Goal: Transaction & Acquisition: Purchase product/service

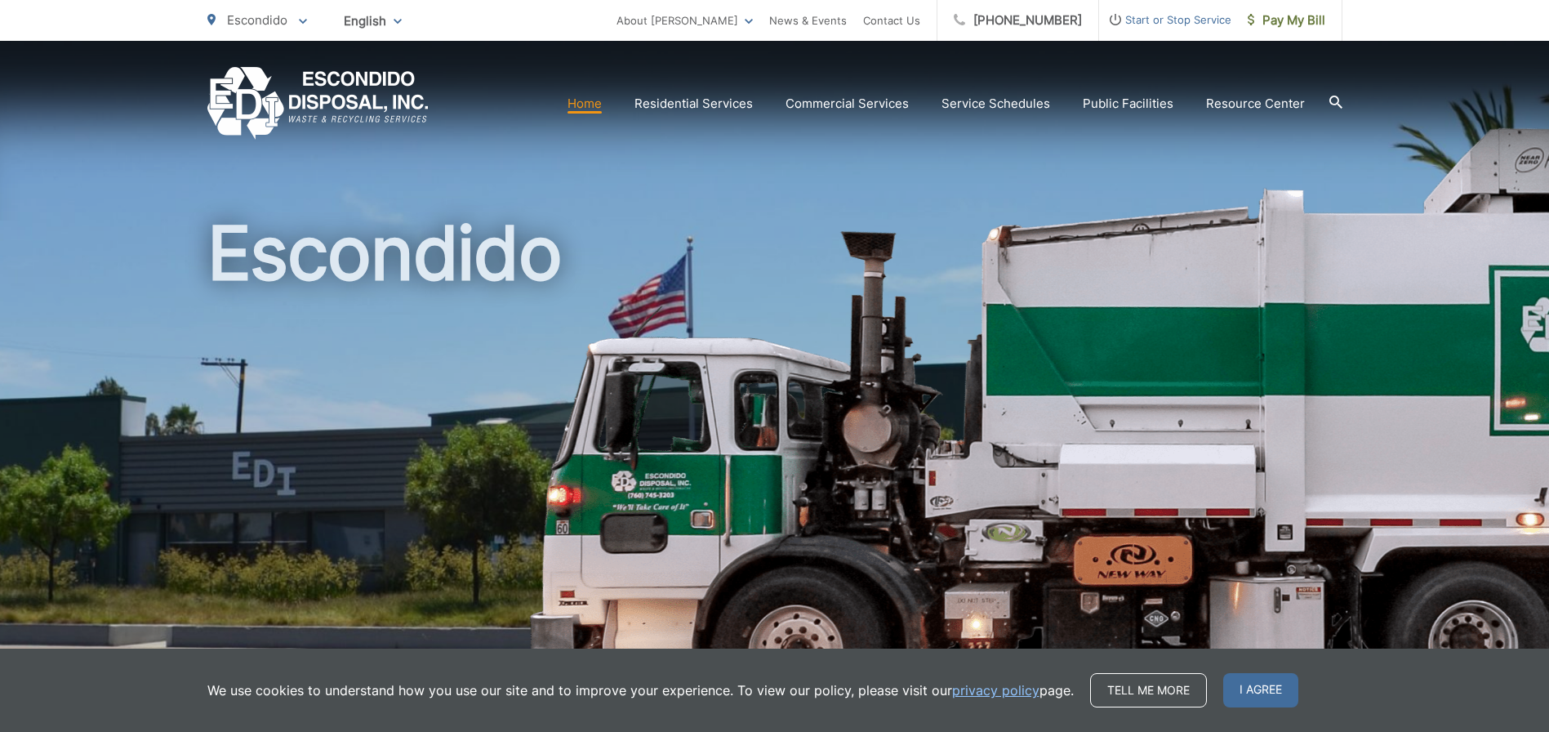
click at [1139, 17] on span "Start or Stop Service" at bounding box center [1165, 20] width 132 height 20
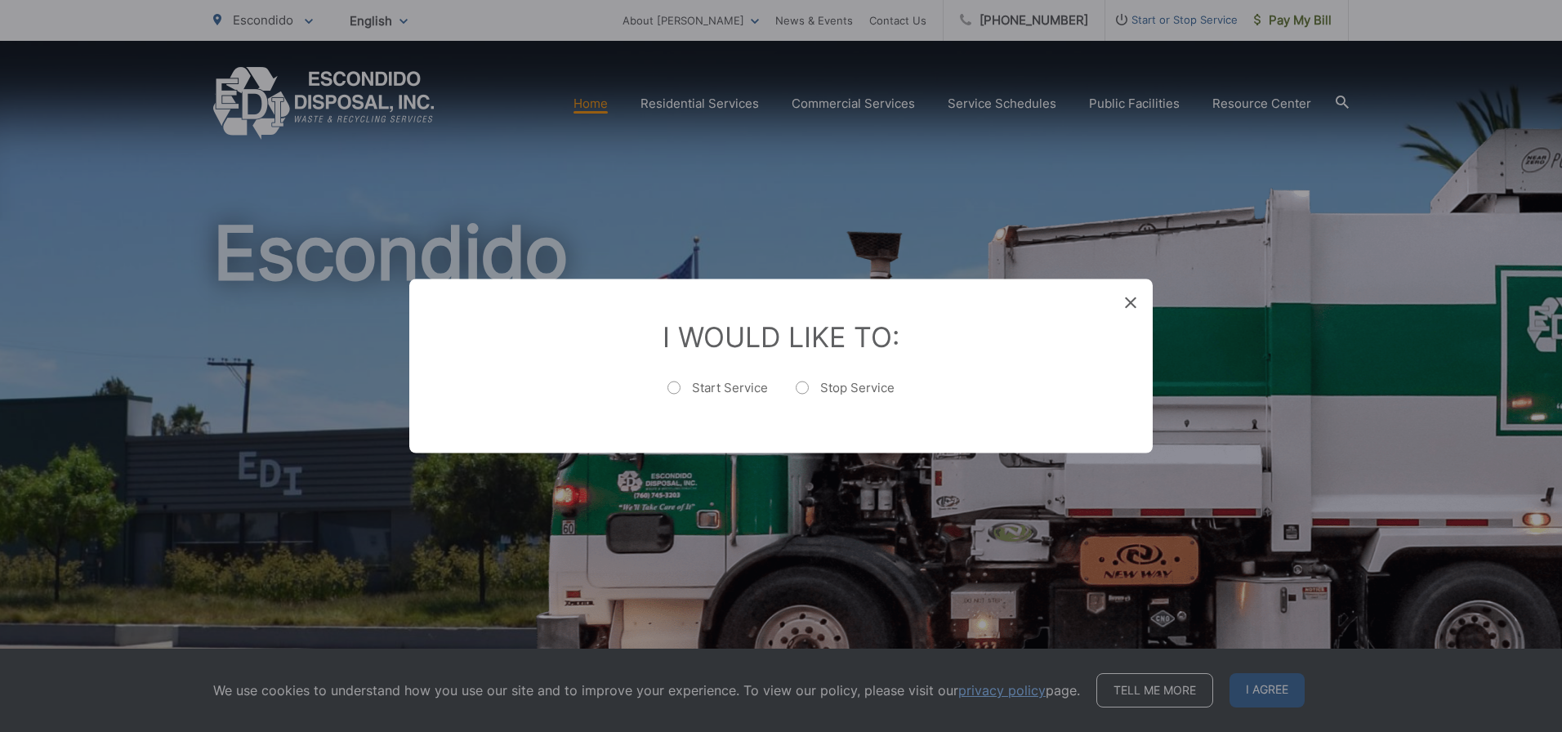
click at [1130, 306] on icon at bounding box center [1130, 302] width 11 height 11
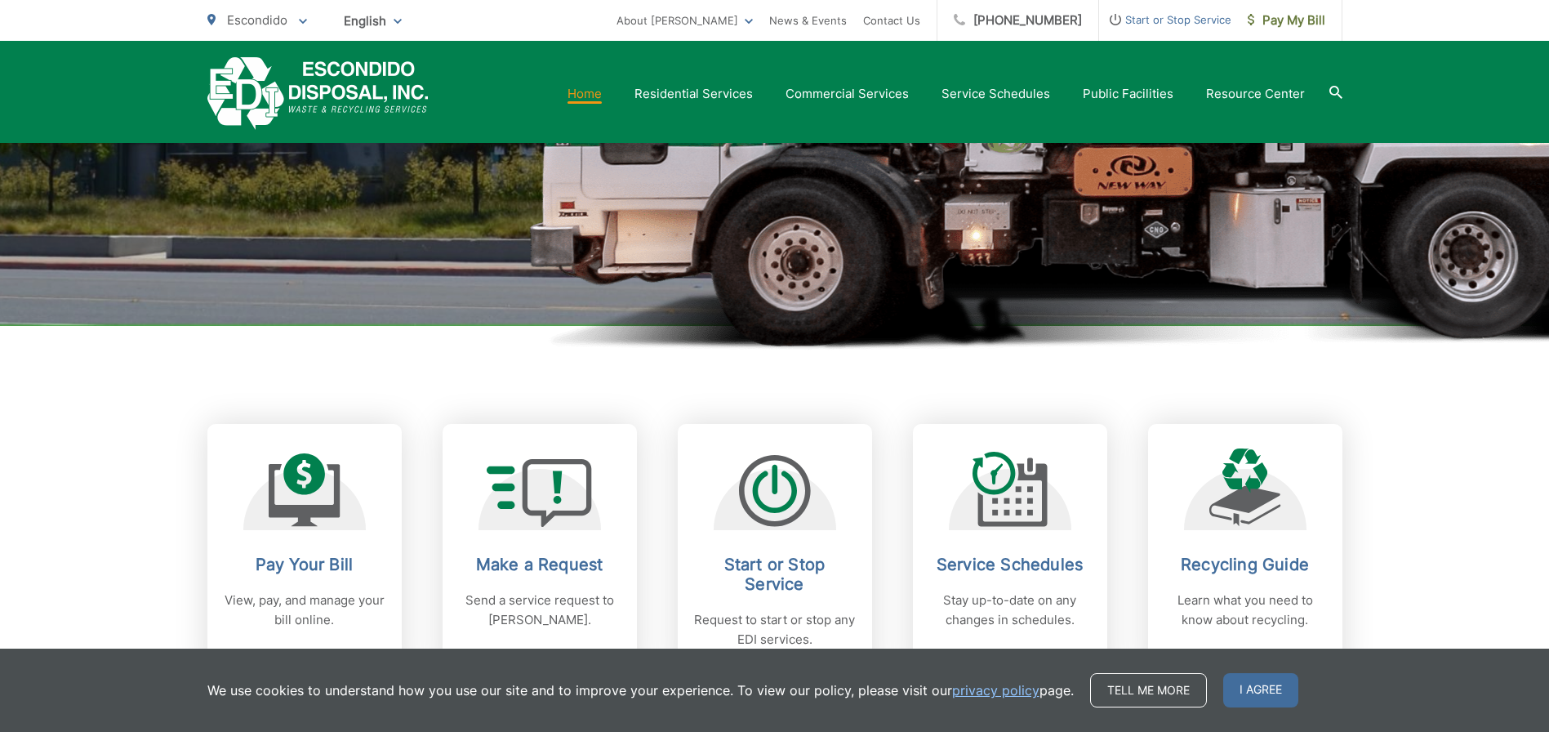
scroll to position [445, 0]
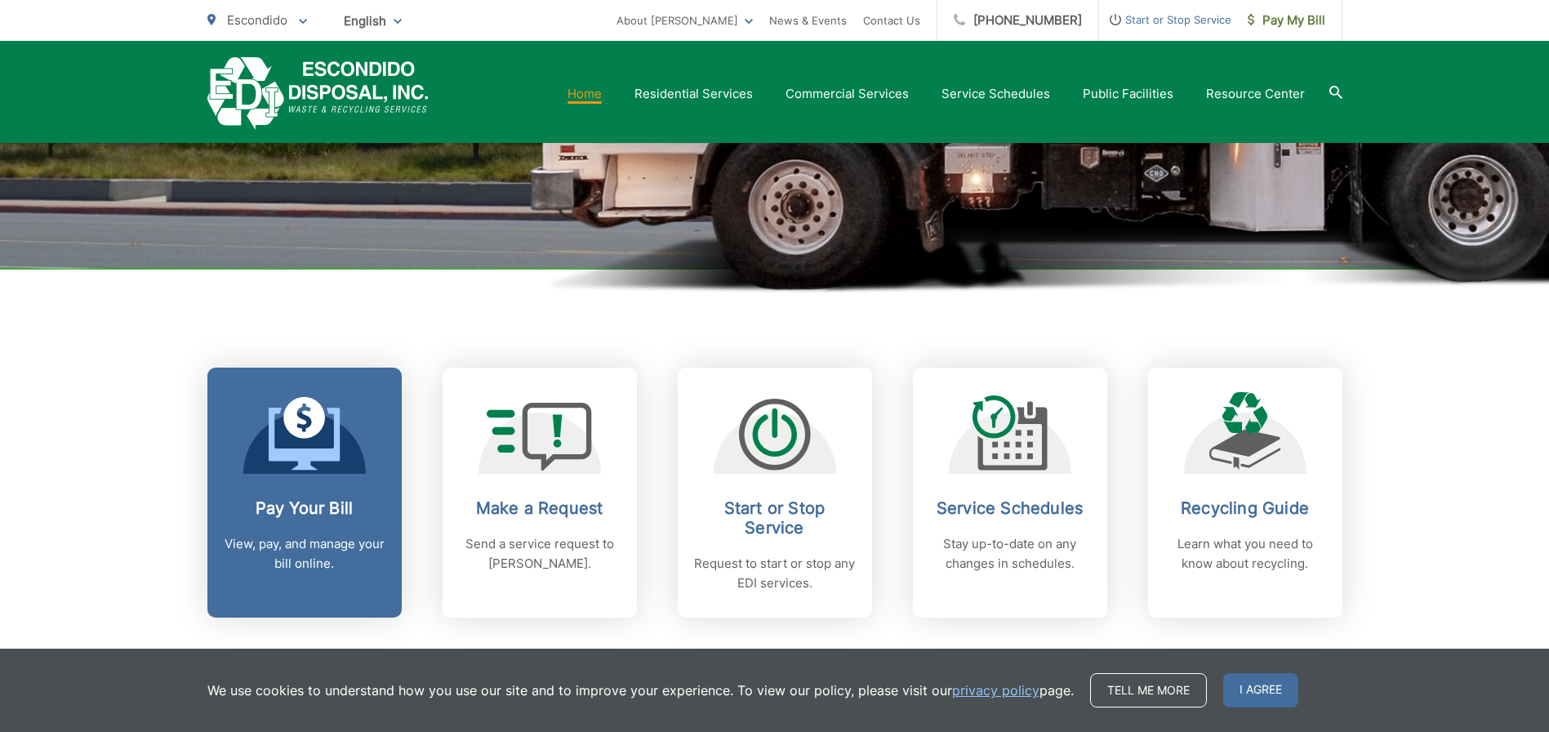
click at [247, 486] on link "Pay Your Bill View, pay, and manage your bill online." at bounding box center [304, 493] width 194 height 250
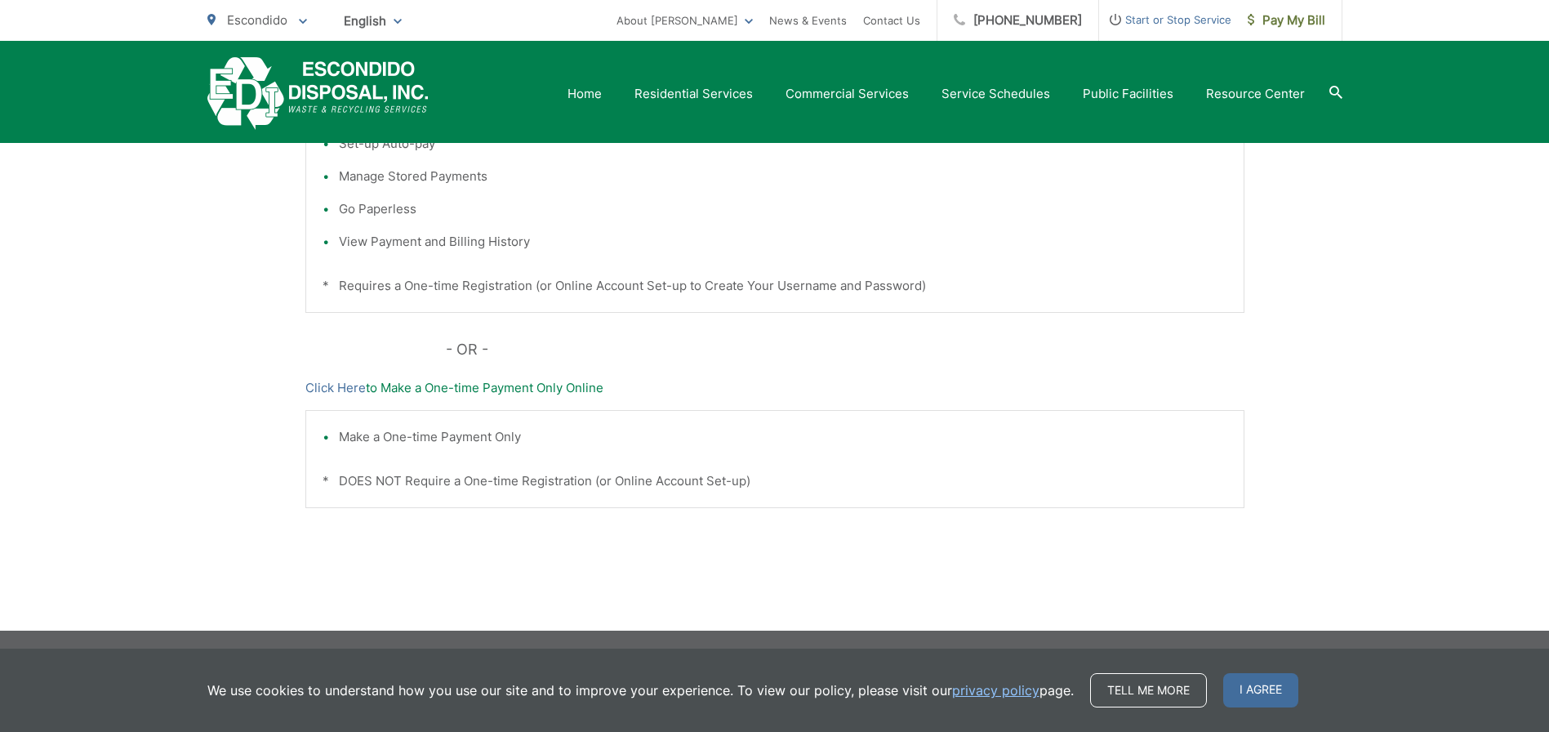
scroll to position [499, 0]
click at [329, 381] on link "Click Here" at bounding box center [335, 389] width 60 height 20
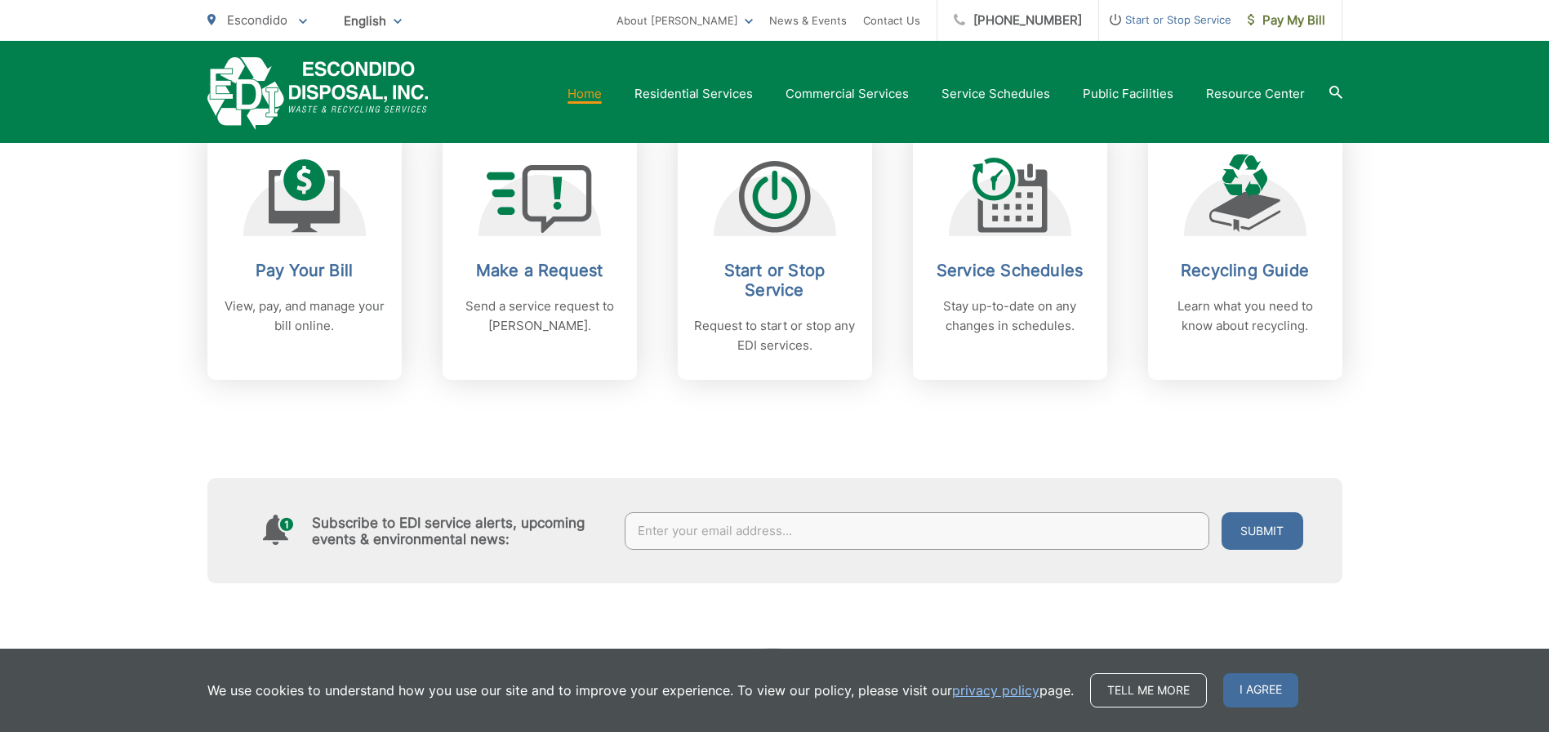
scroll to position [682, 0]
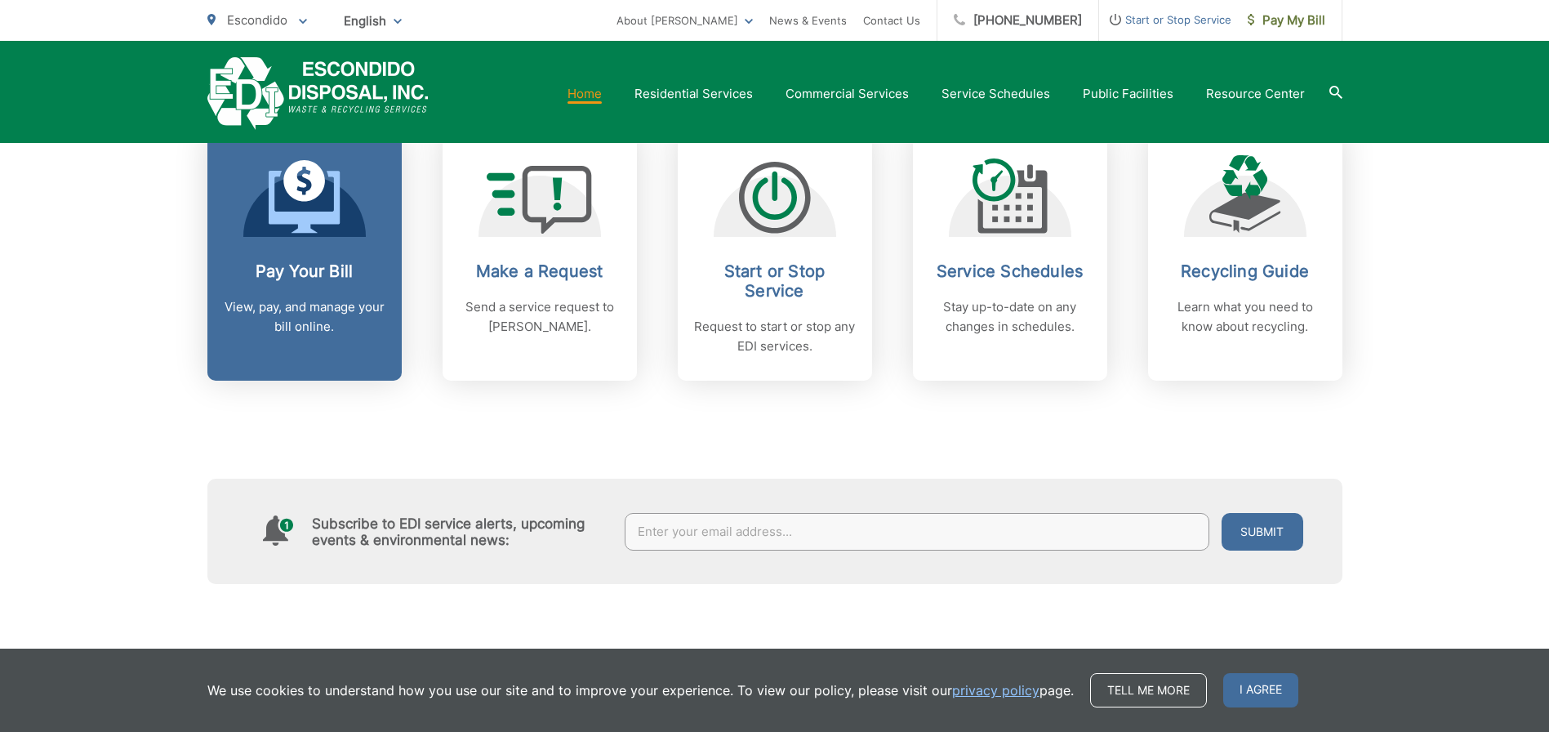
click at [345, 305] on p "View, pay, and manage your bill online." at bounding box center [305, 316] width 162 height 39
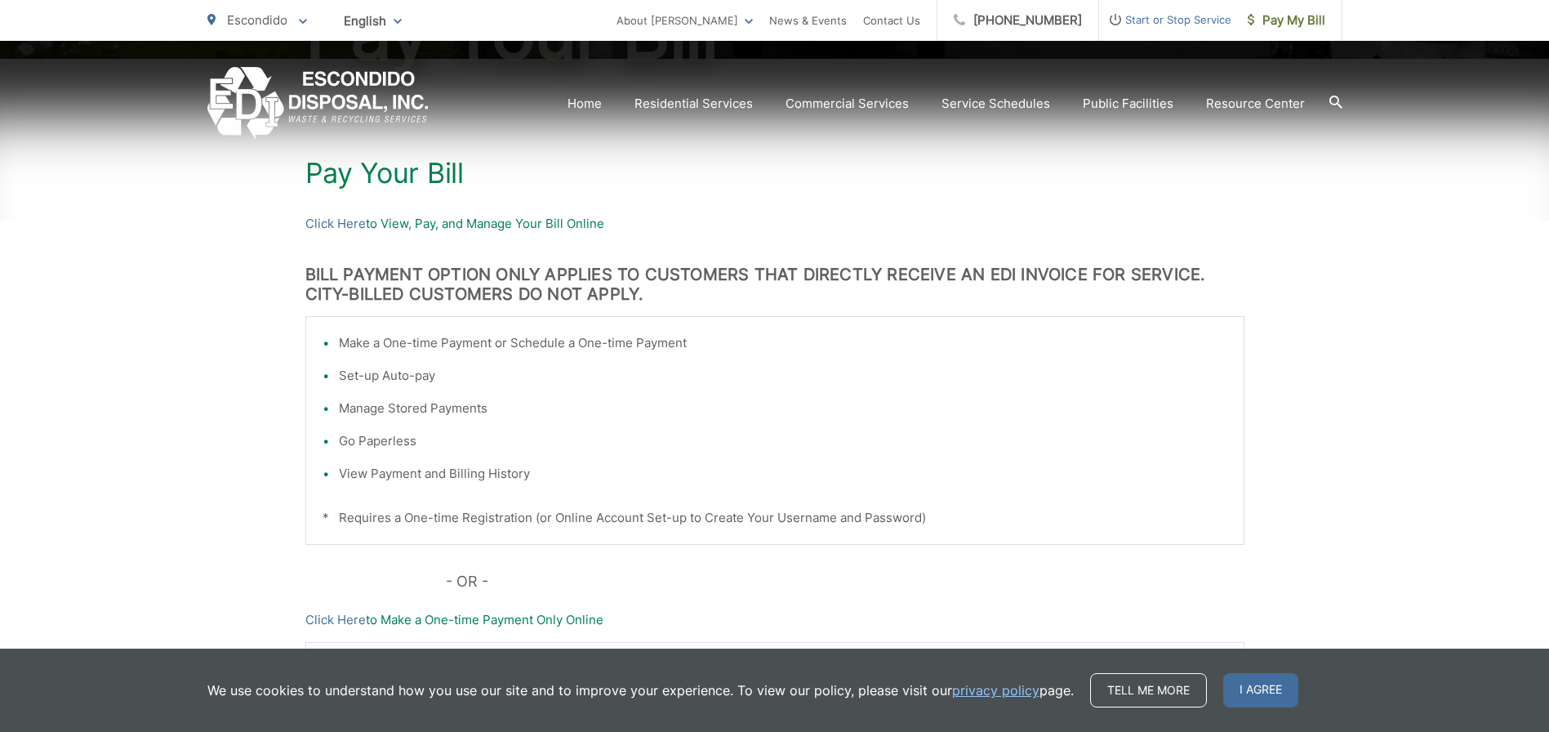
scroll to position [272, 0]
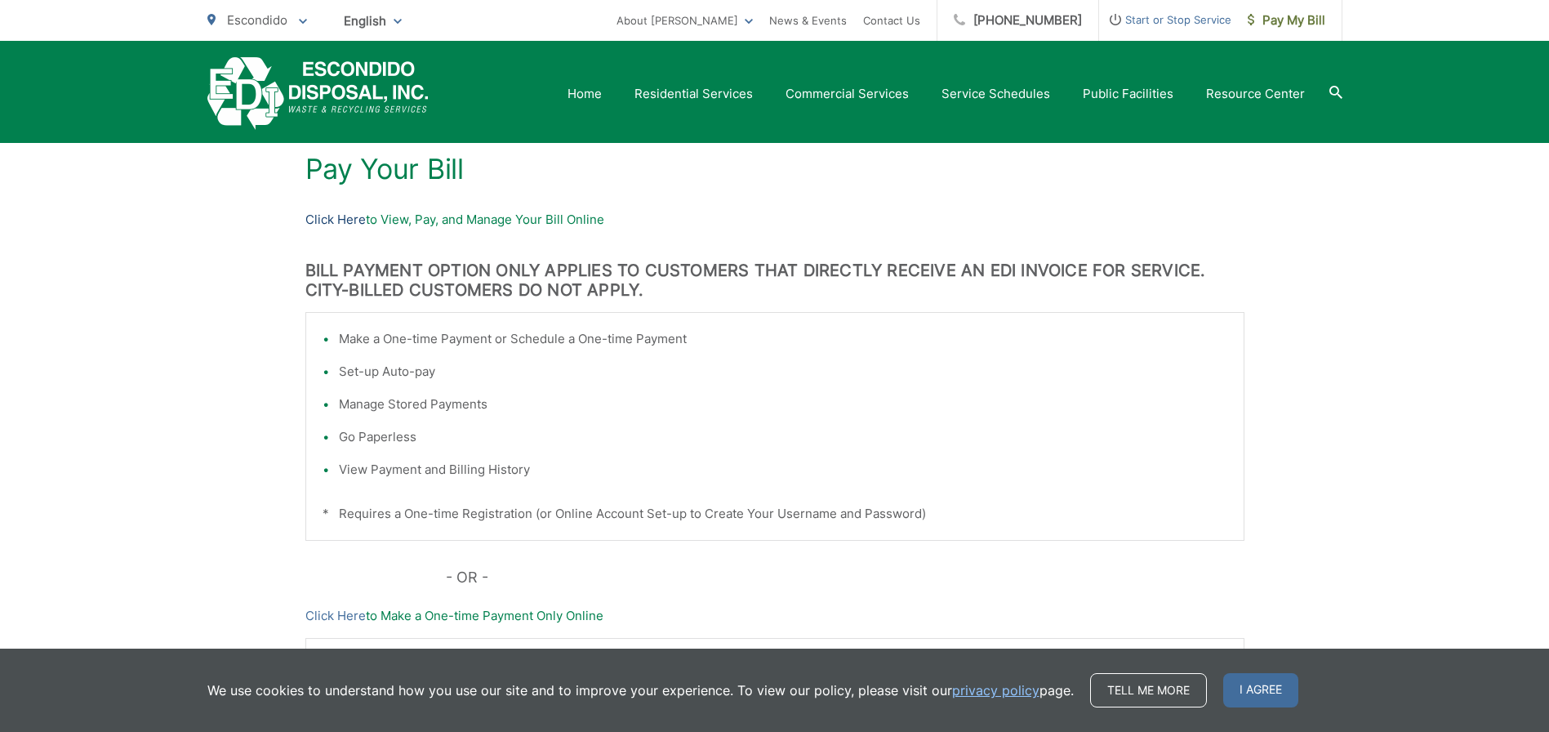
click at [323, 217] on link "Click Here" at bounding box center [335, 220] width 60 height 20
